Goal: Navigation & Orientation: Find specific page/section

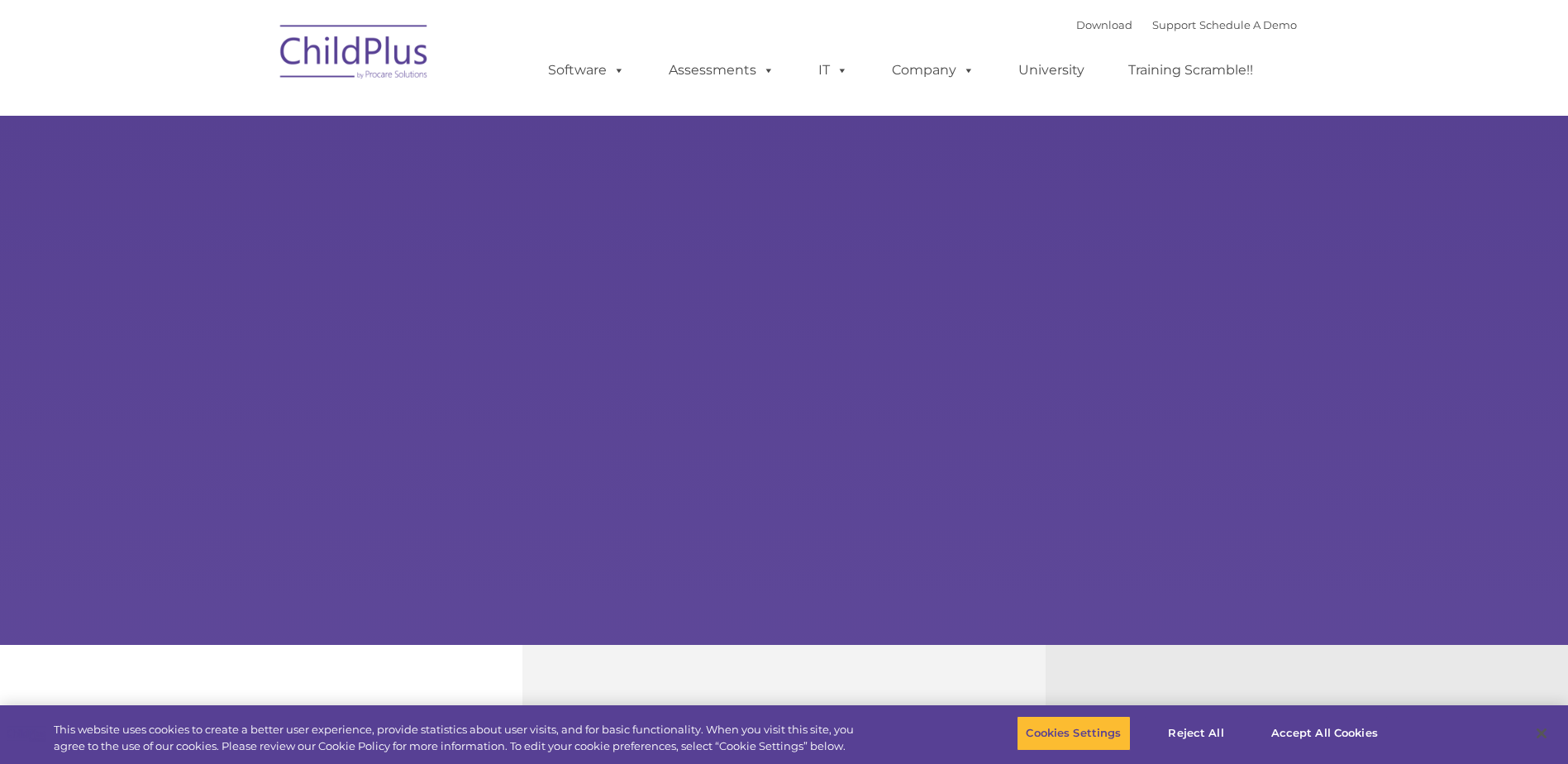
type input ""
select select "MEDIUM"
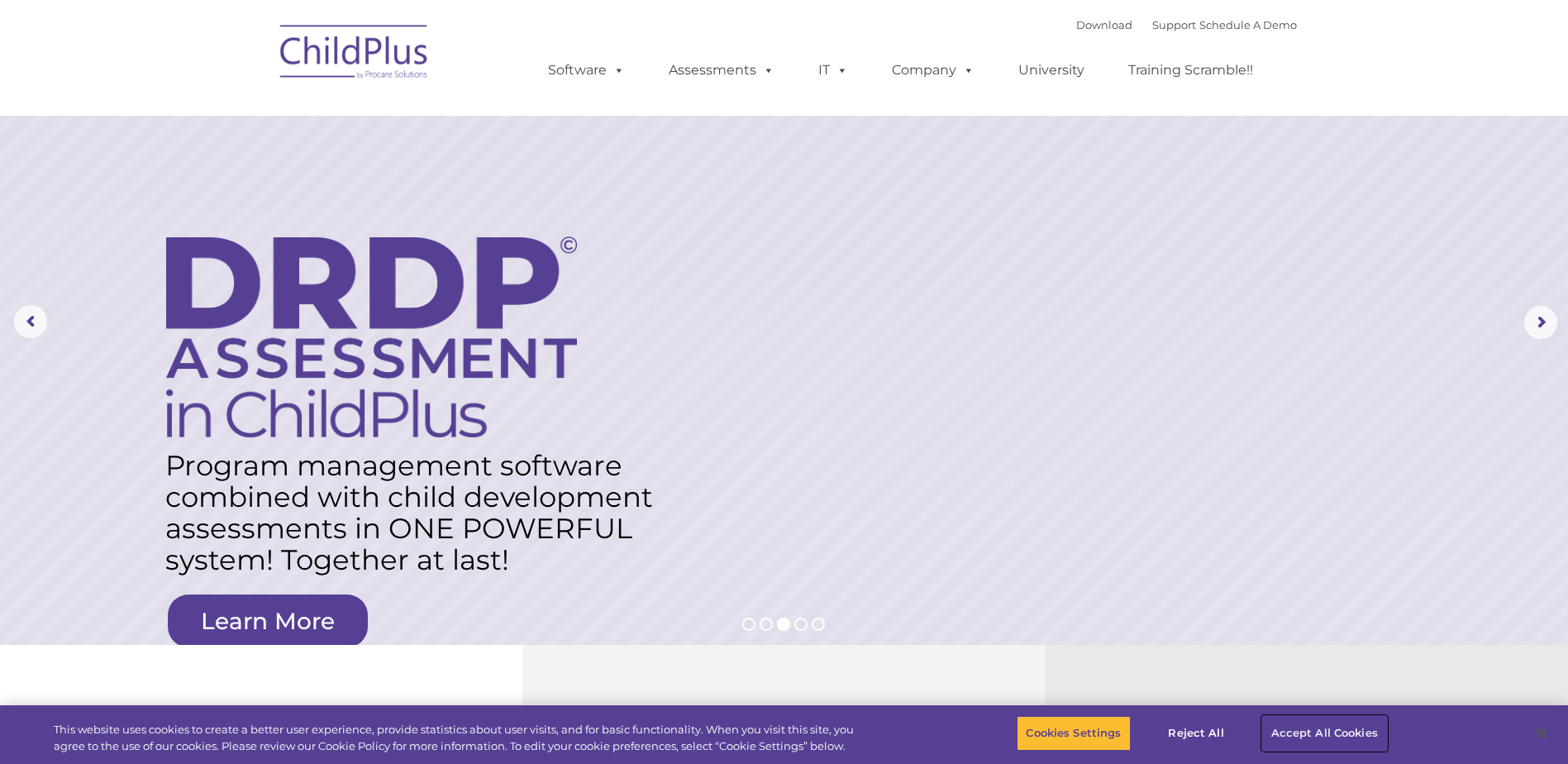
click at [1309, 730] on button "Accept All Cookies" at bounding box center [1325, 733] width 125 height 35
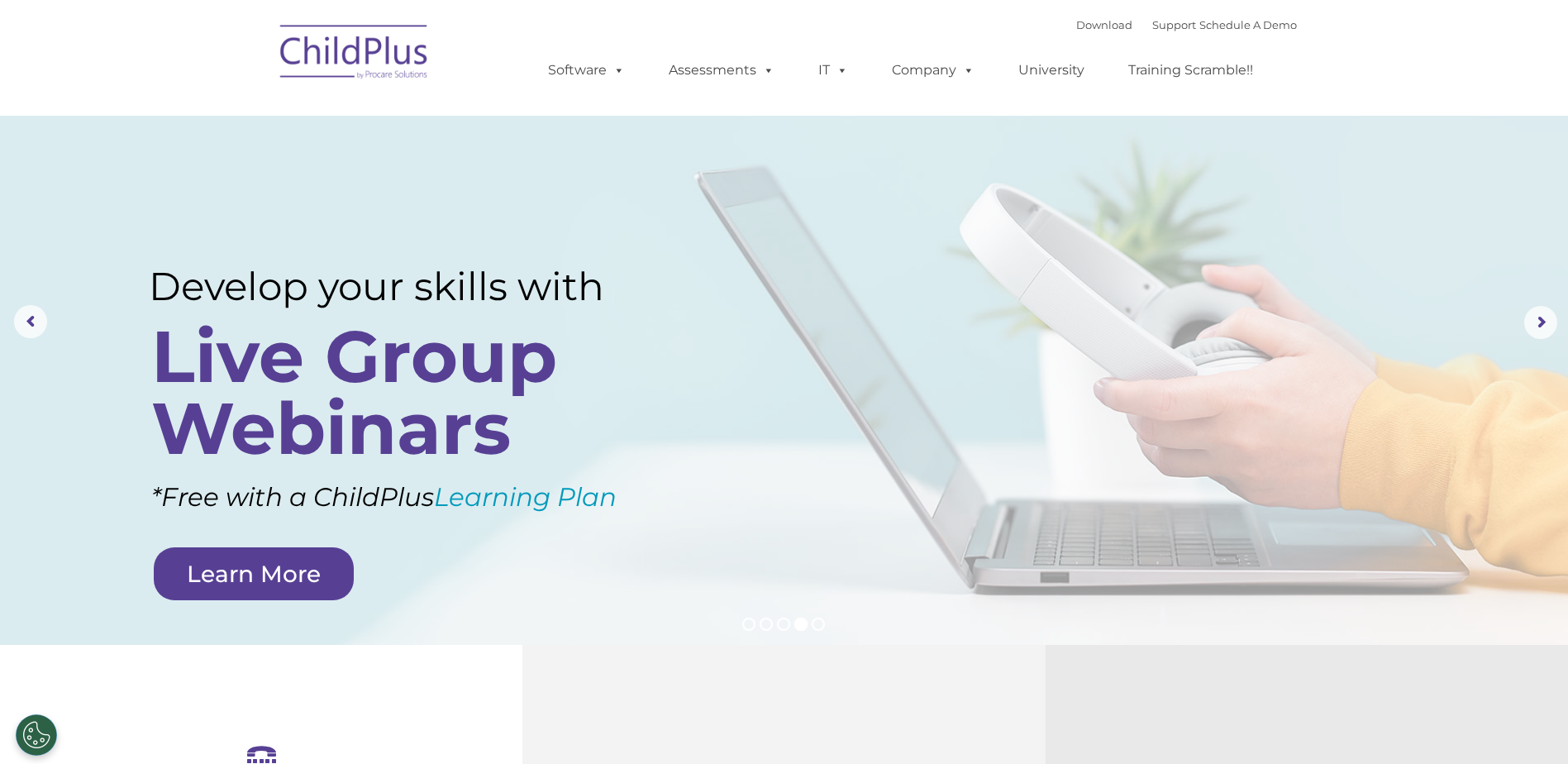
click at [344, 49] on img at bounding box center [355, 55] width 166 height 83
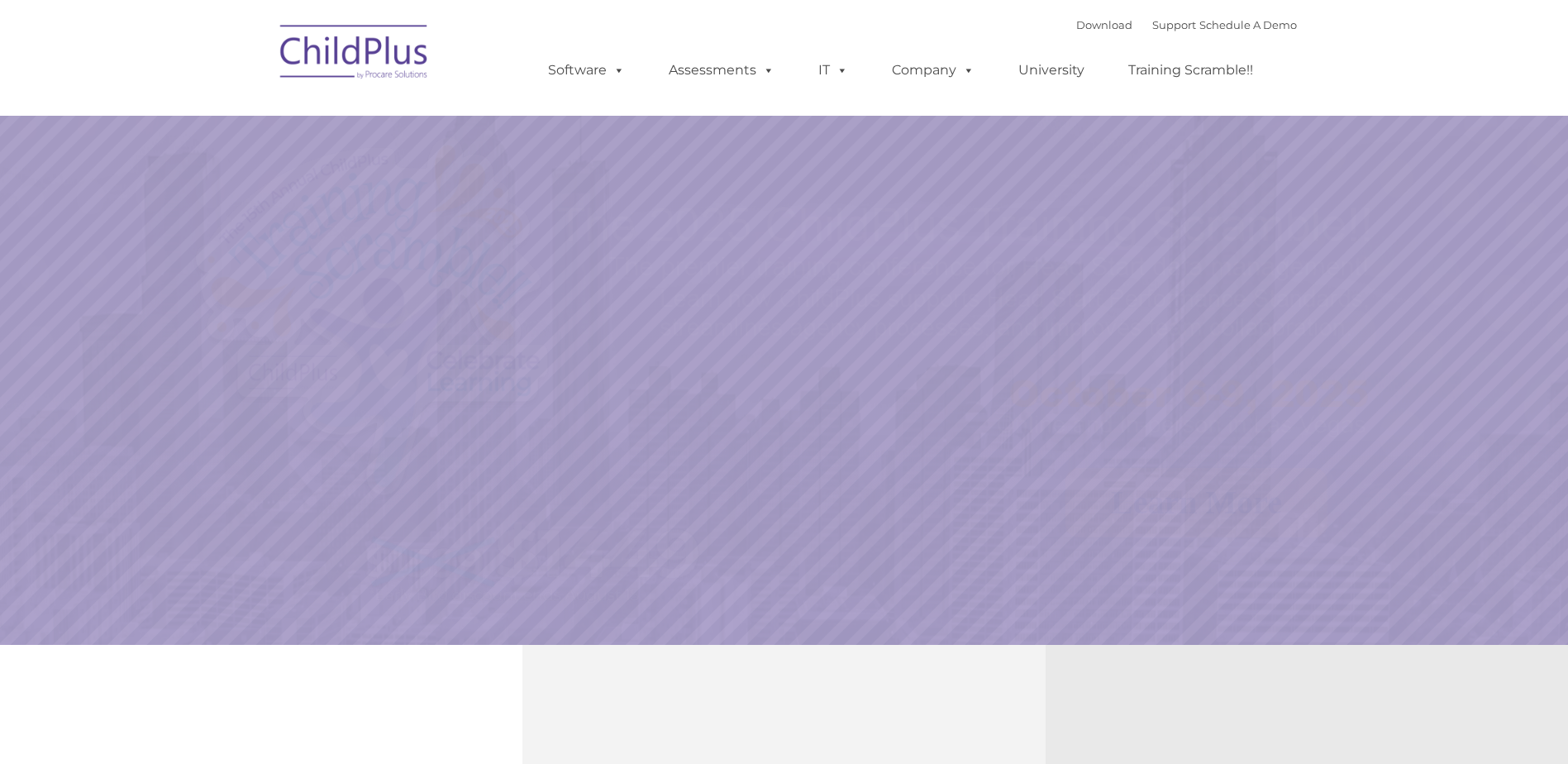
select select "MEDIUM"
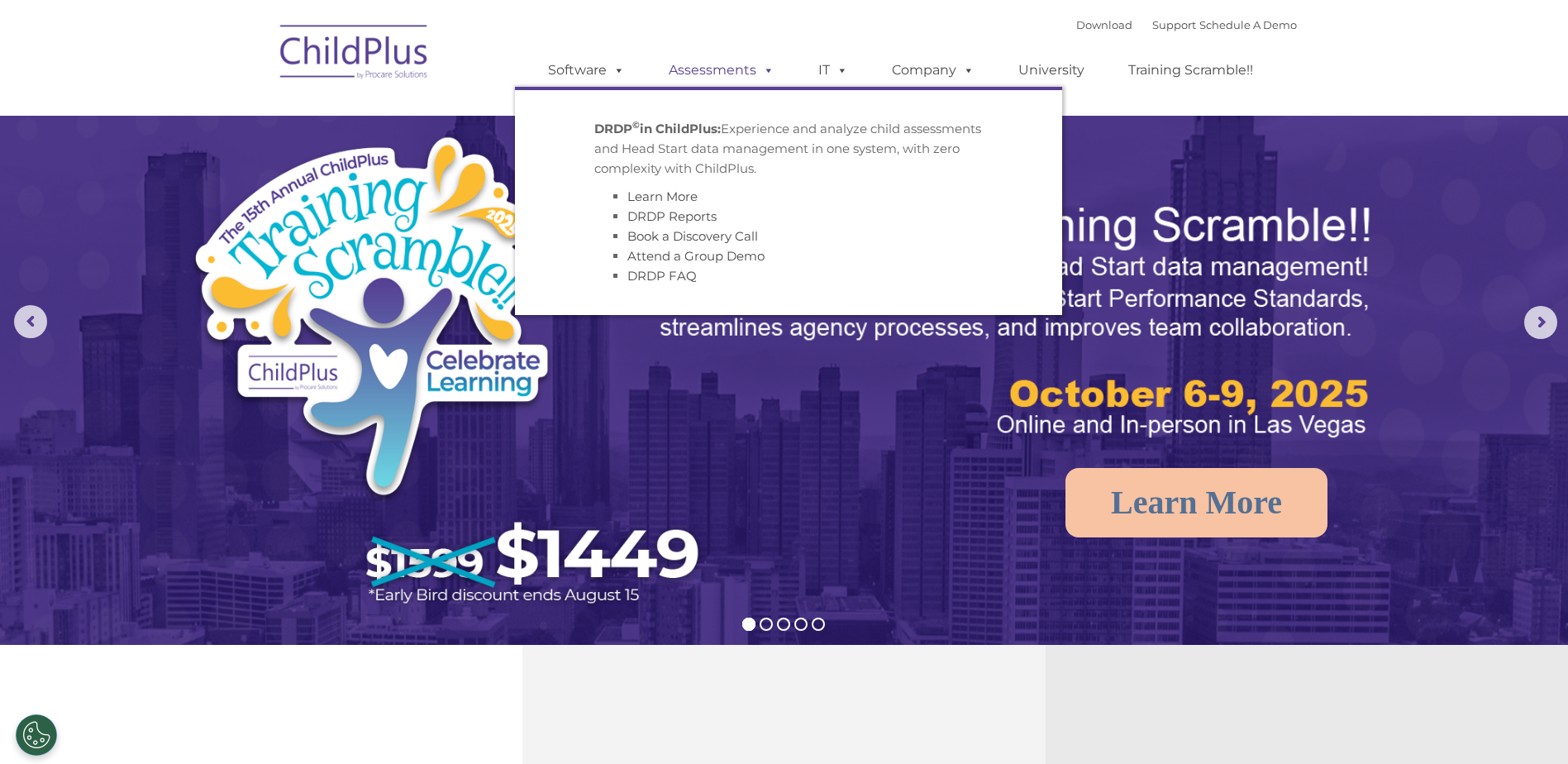
click at [739, 72] on link "Assessments" at bounding box center [722, 70] width 139 height 33
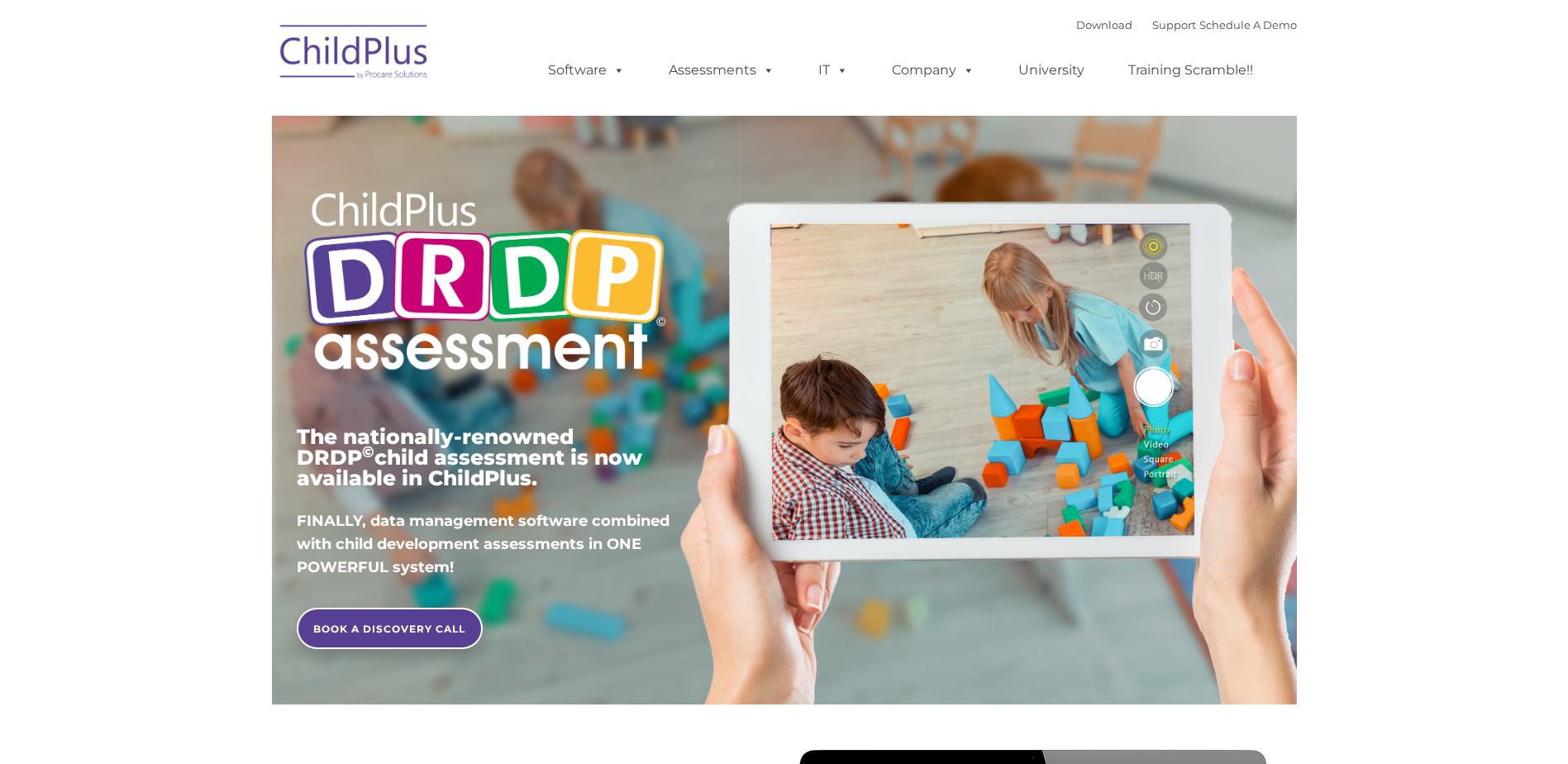
click at [601, 68] on link "Software" at bounding box center [586, 70] width 110 height 33
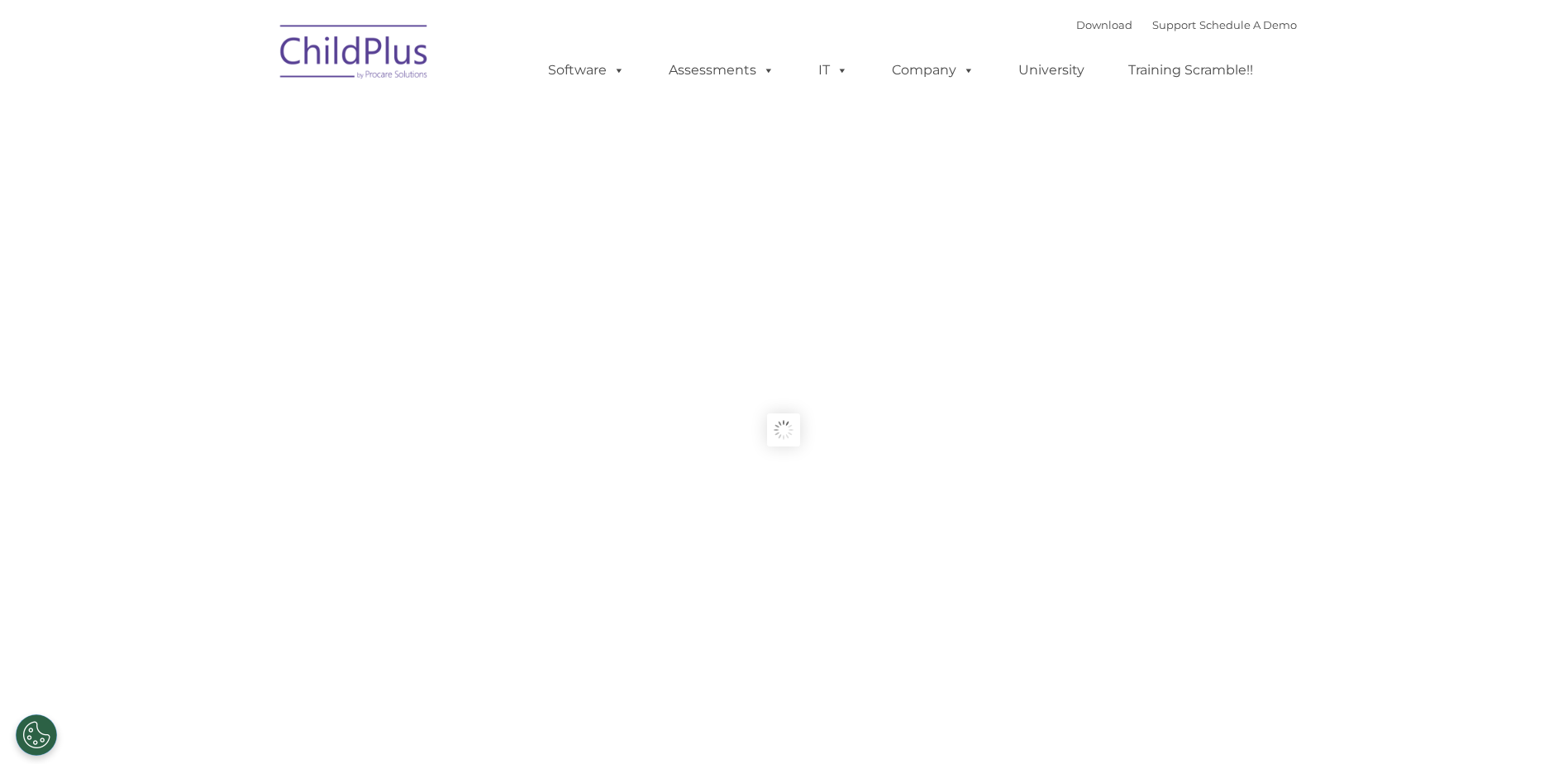
click at [287, 29] on img at bounding box center [355, 55] width 166 height 83
type input ""
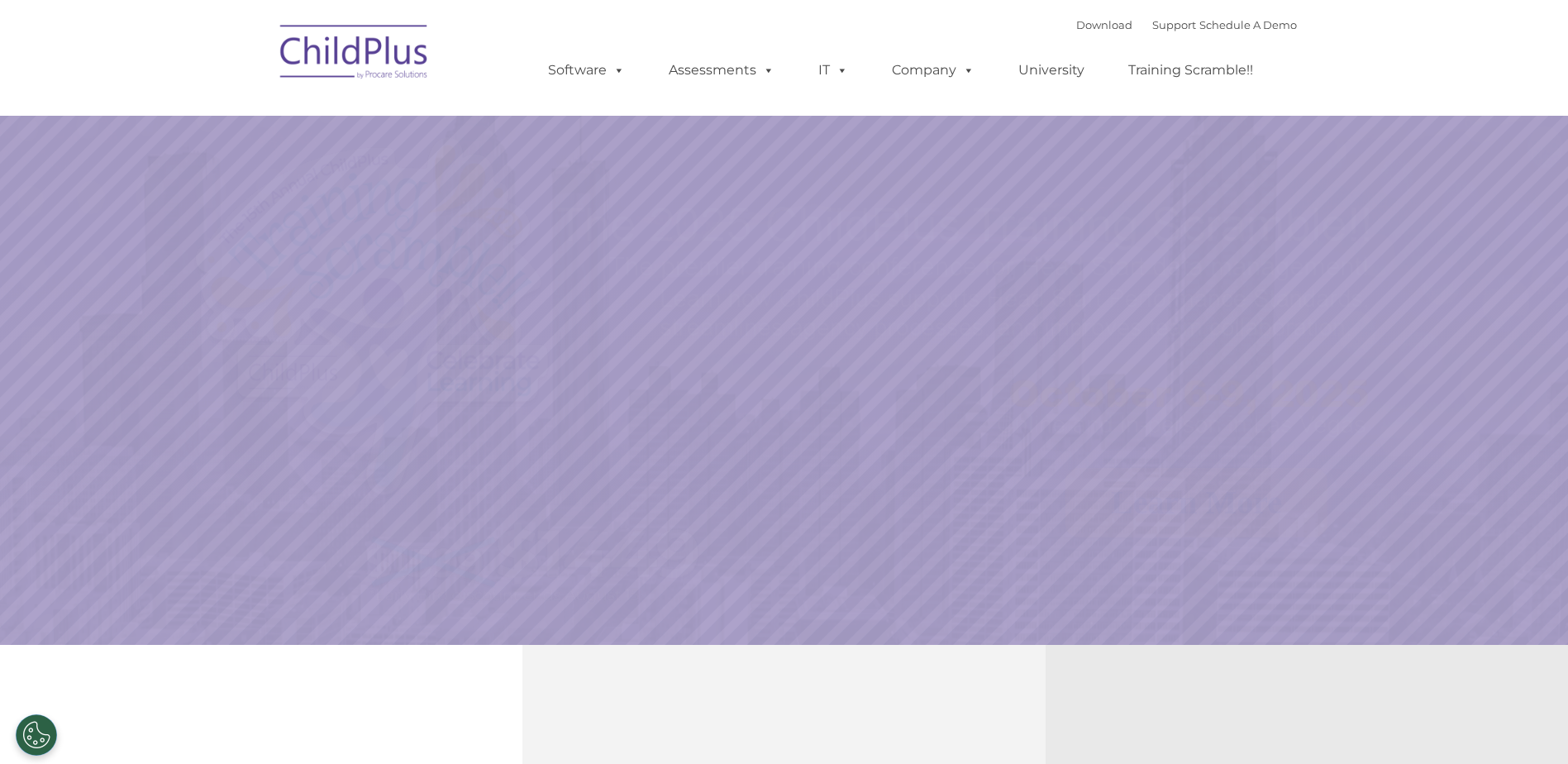
select select "MEDIUM"
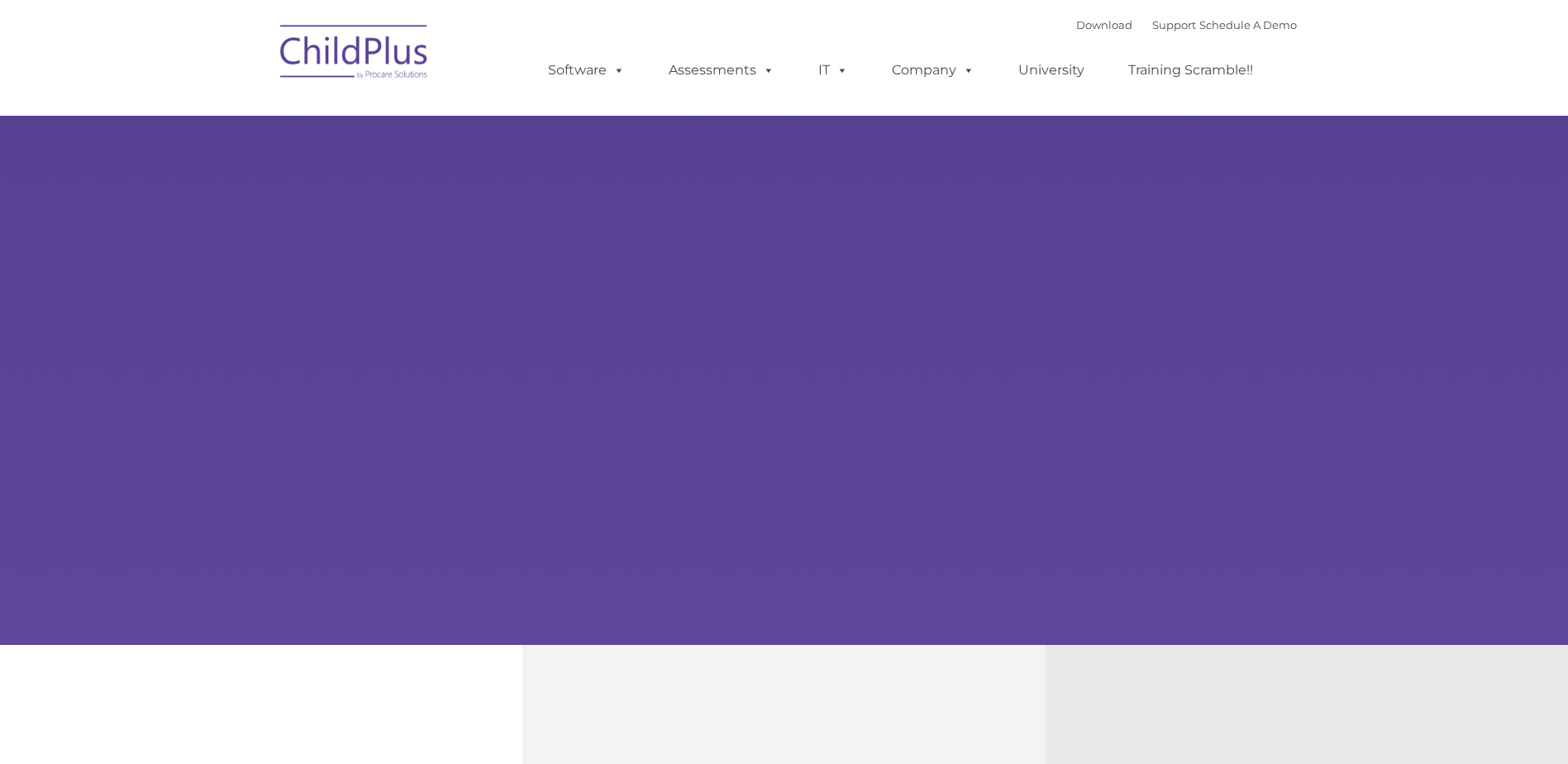
type input ""
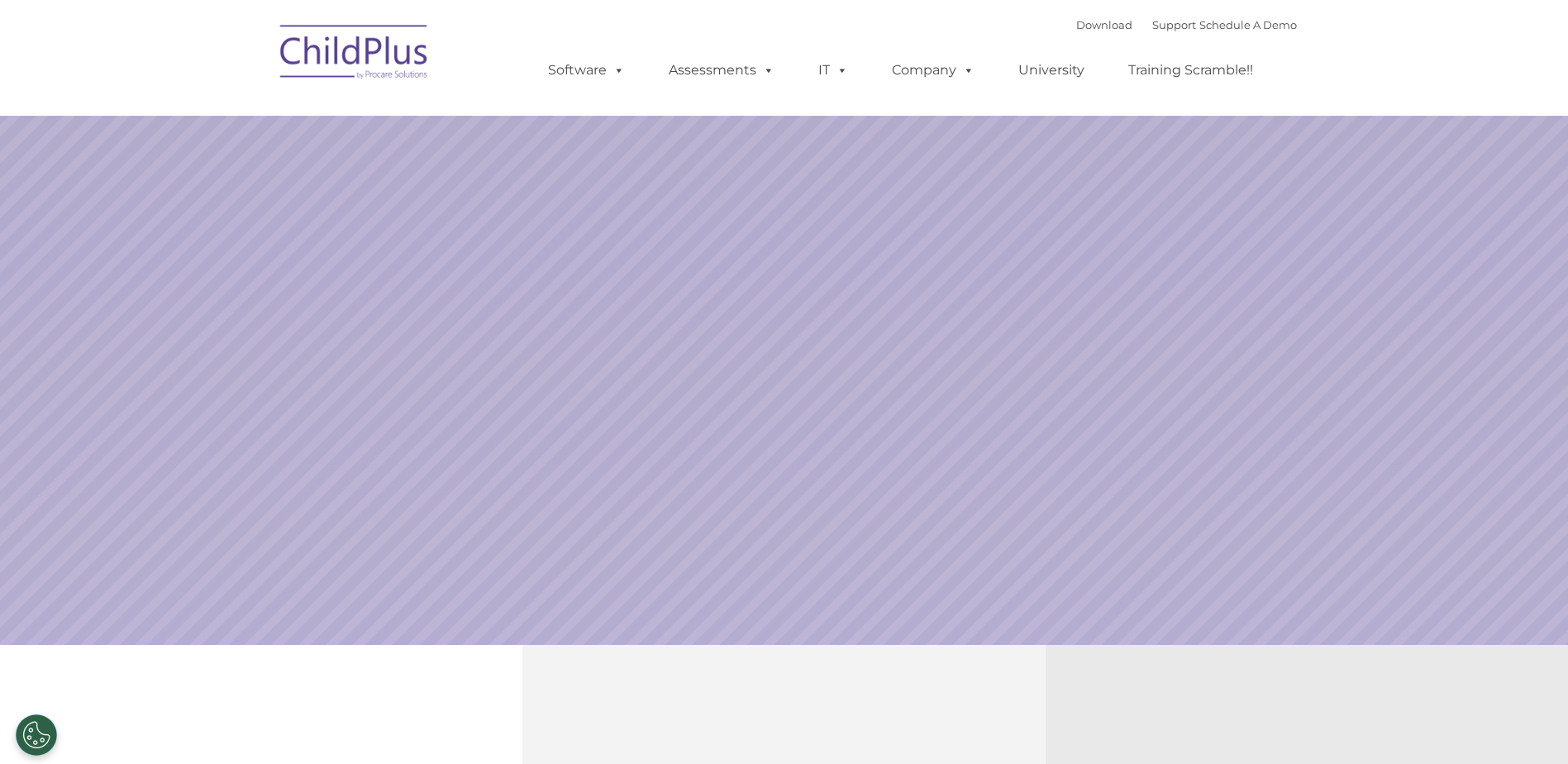
select select "MEDIUM"
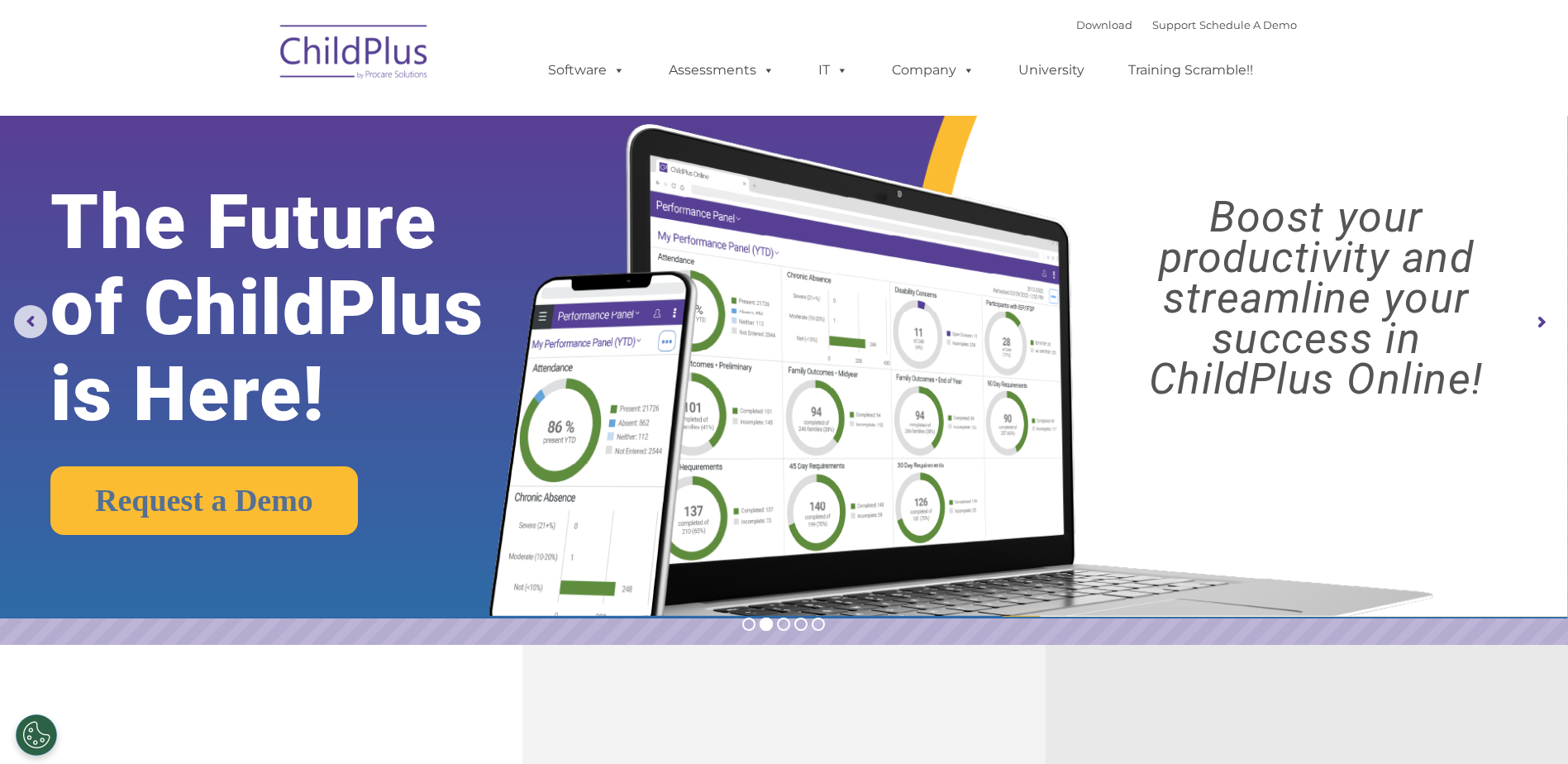
click at [396, 60] on img at bounding box center [355, 55] width 166 height 83
click at [395, 60] on img at bounding box center [355, 55] width 166 height 83
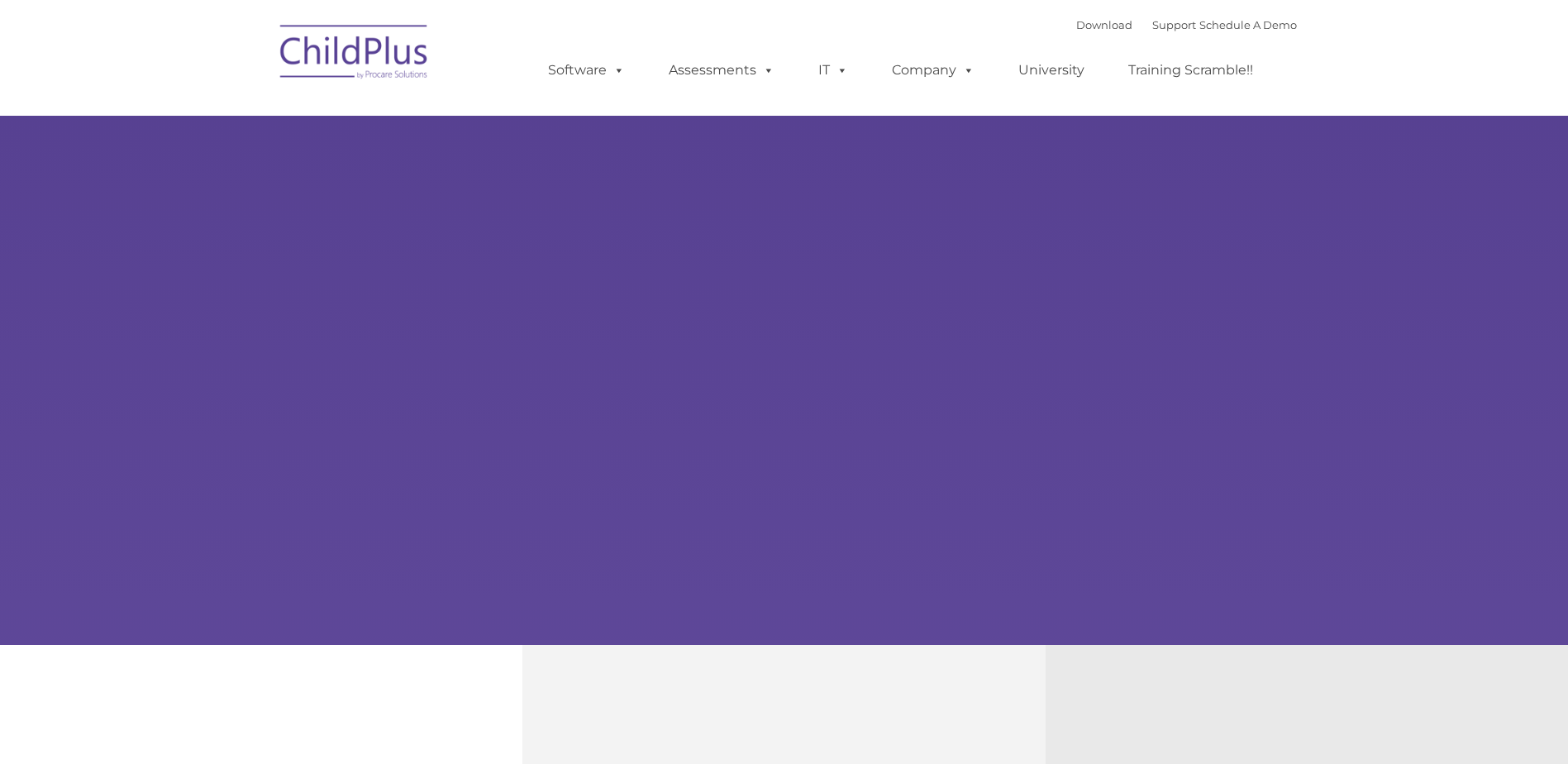
click at [395, 60] on img at bounding box center [355, 55] width 166 height 83
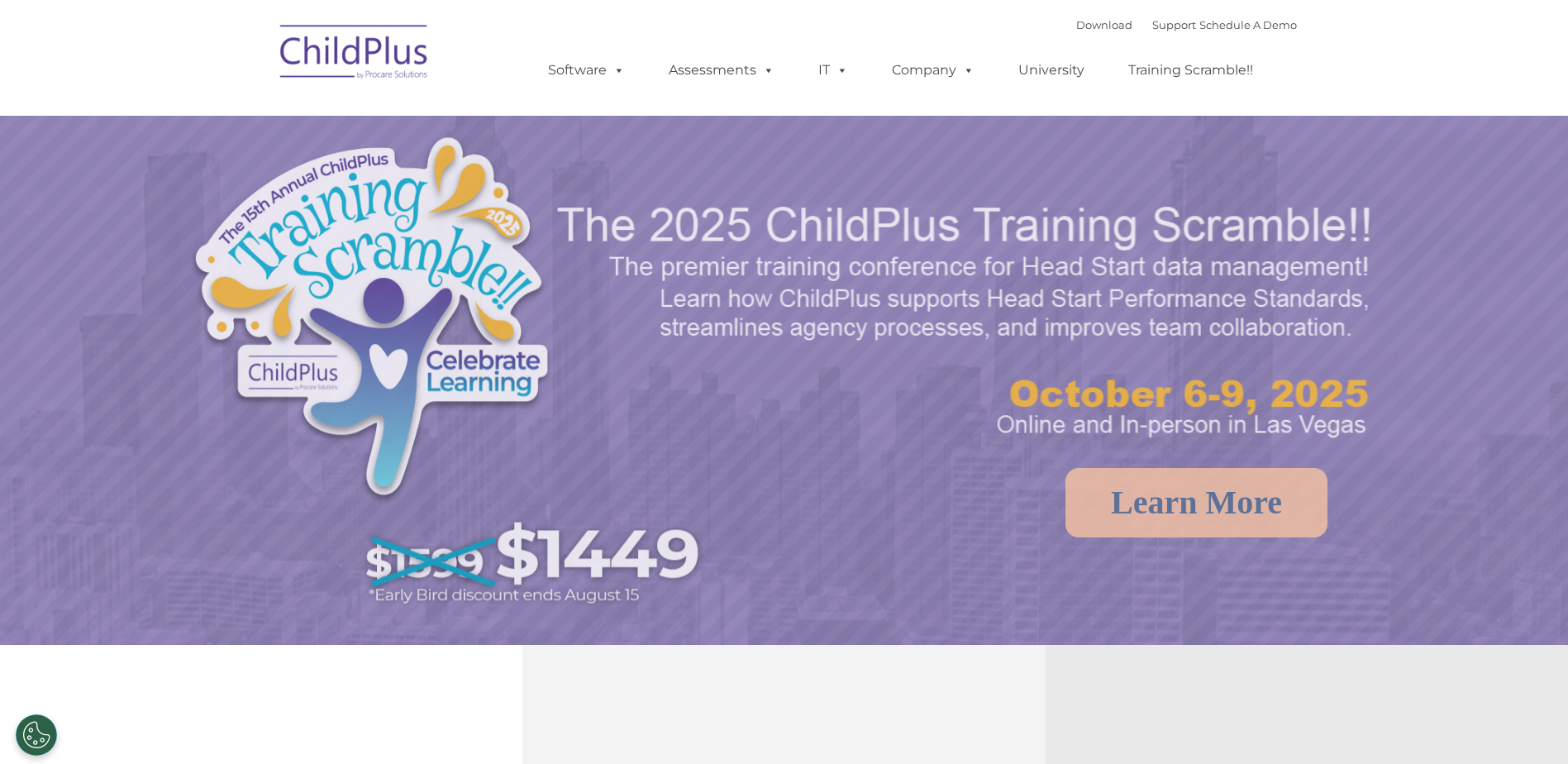
select select "MEDIUM"
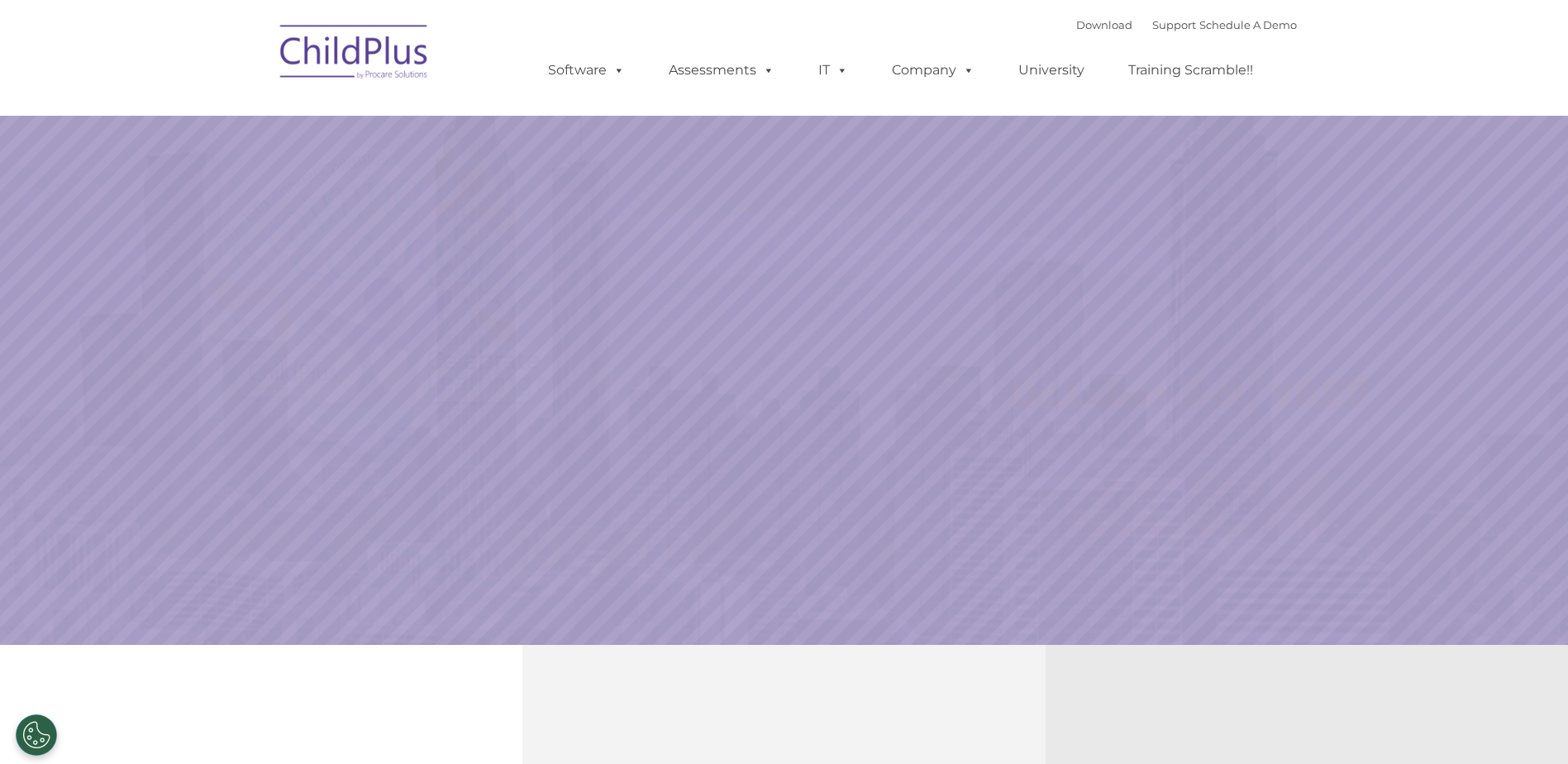
click at [395, 60] on img at bounding box center [355, 55] width 166 height 83
select select "MEDIUM"
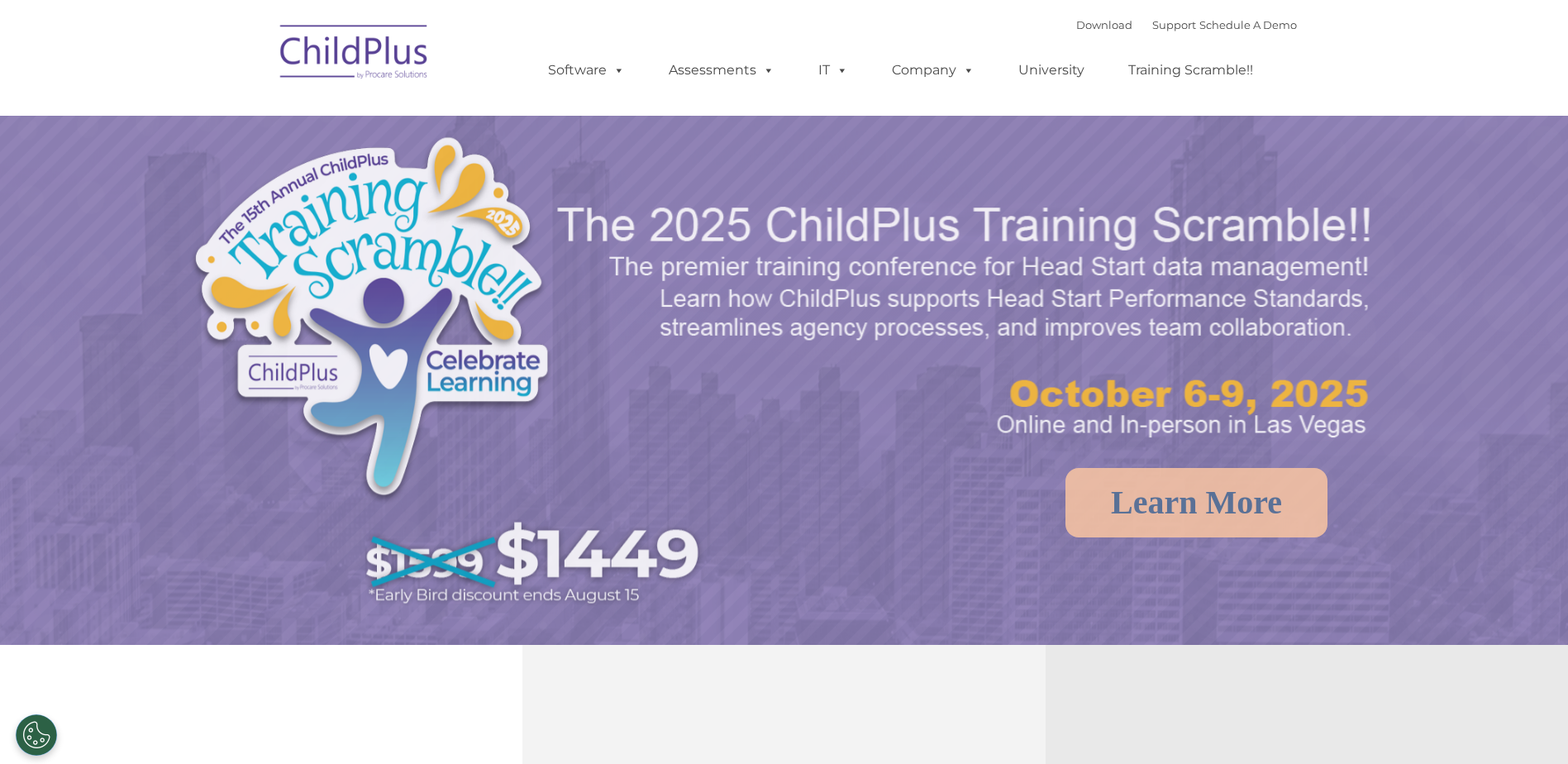
select select "MEDIUM"
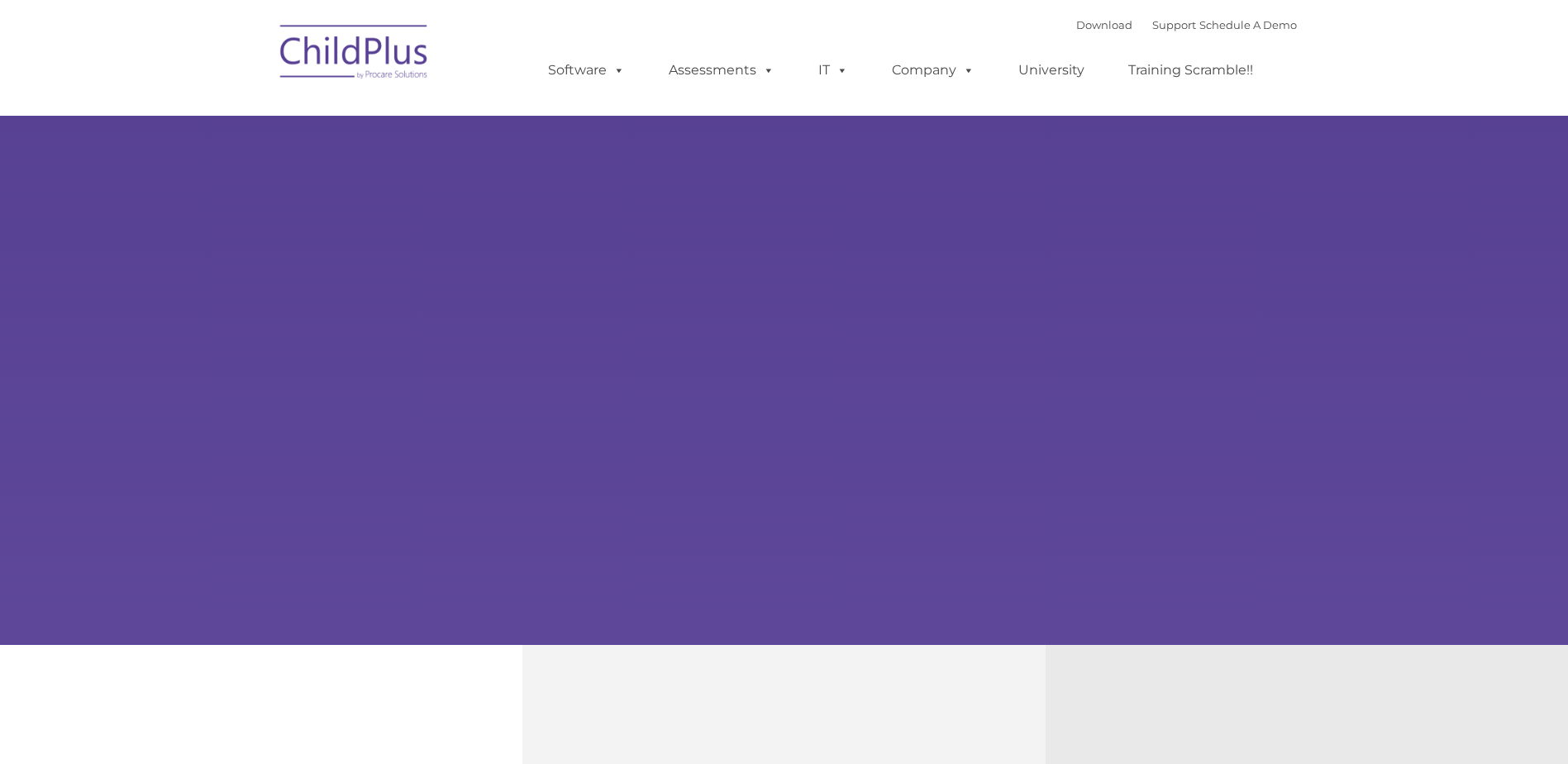
type input ""
select select "MEDIUM"
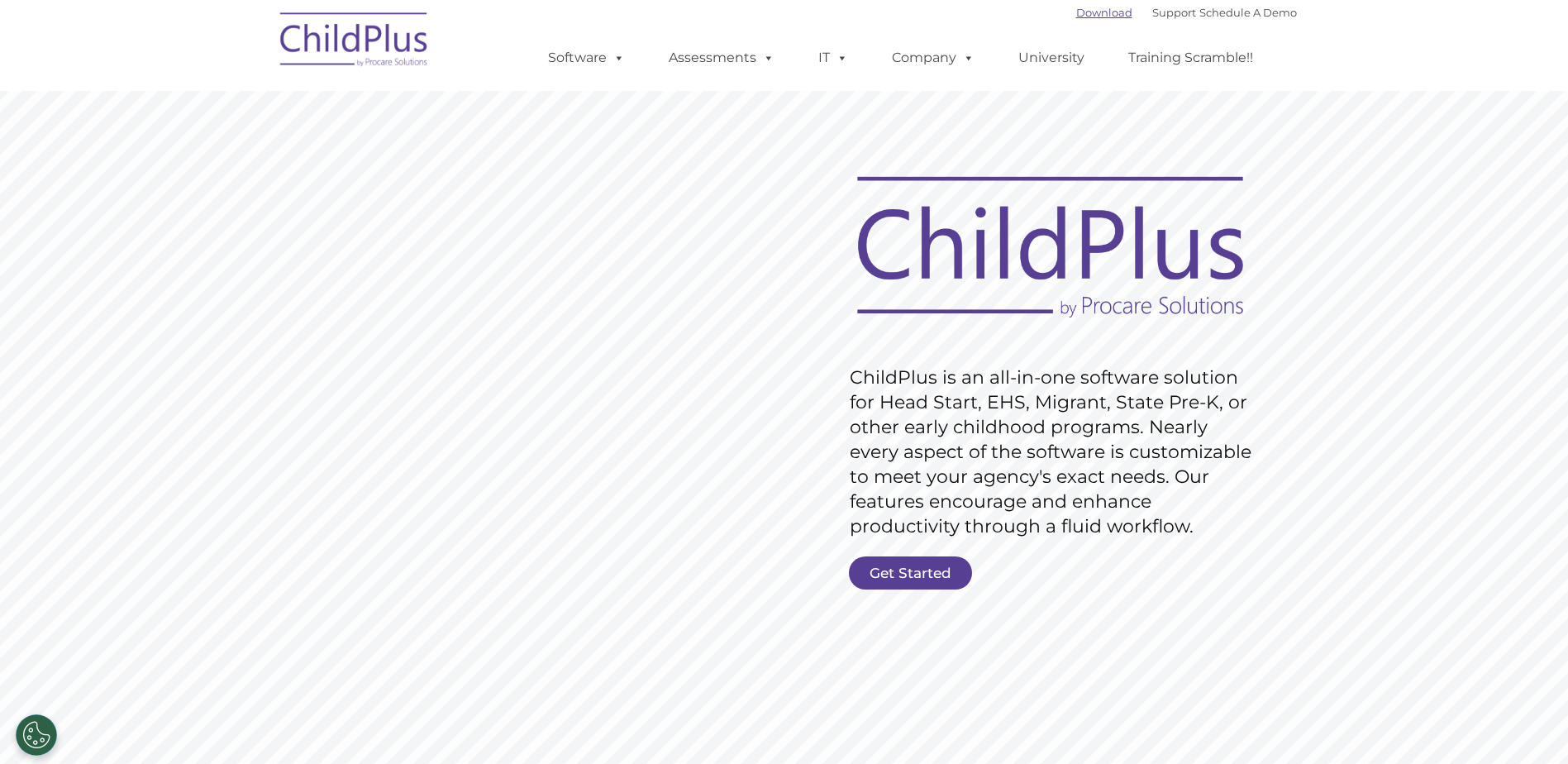
click at [1086, 12] on link "Download" at bounding box center [1104, 13] width 56 height 13
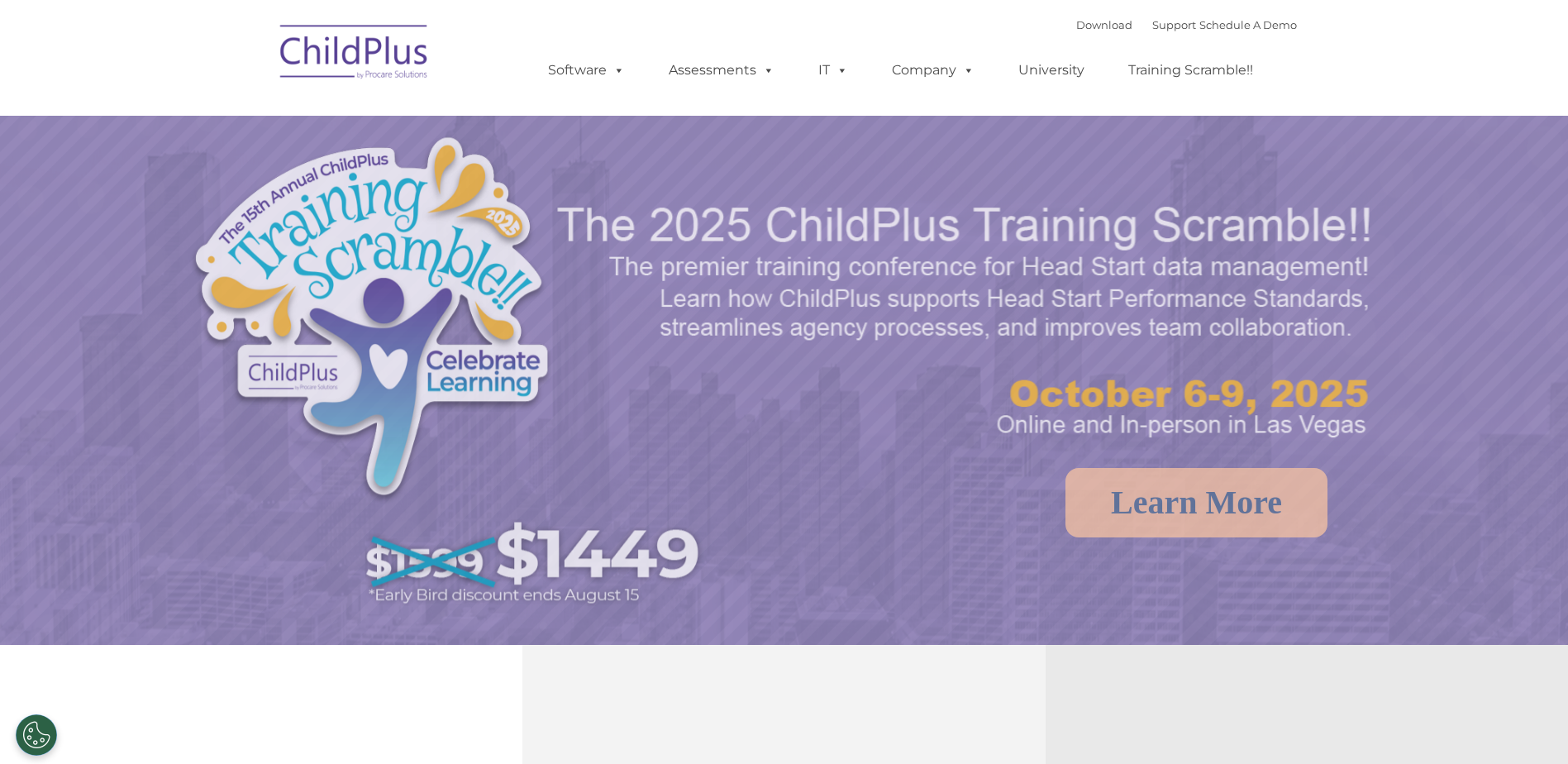
select select "MEDIUM"
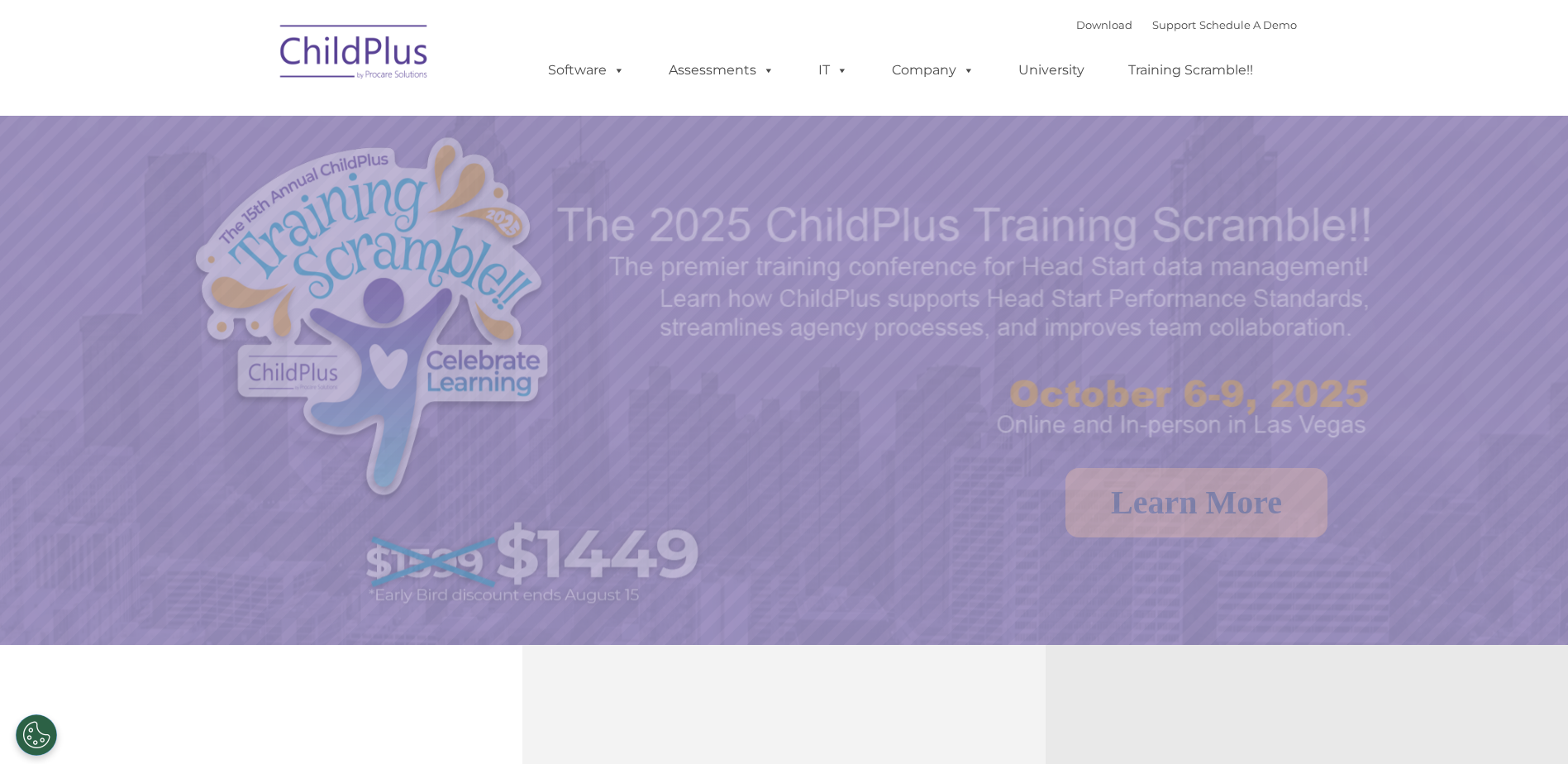
select select "MEDIUM"
